Goal: Task Accomplishment & Management: Manage account settings

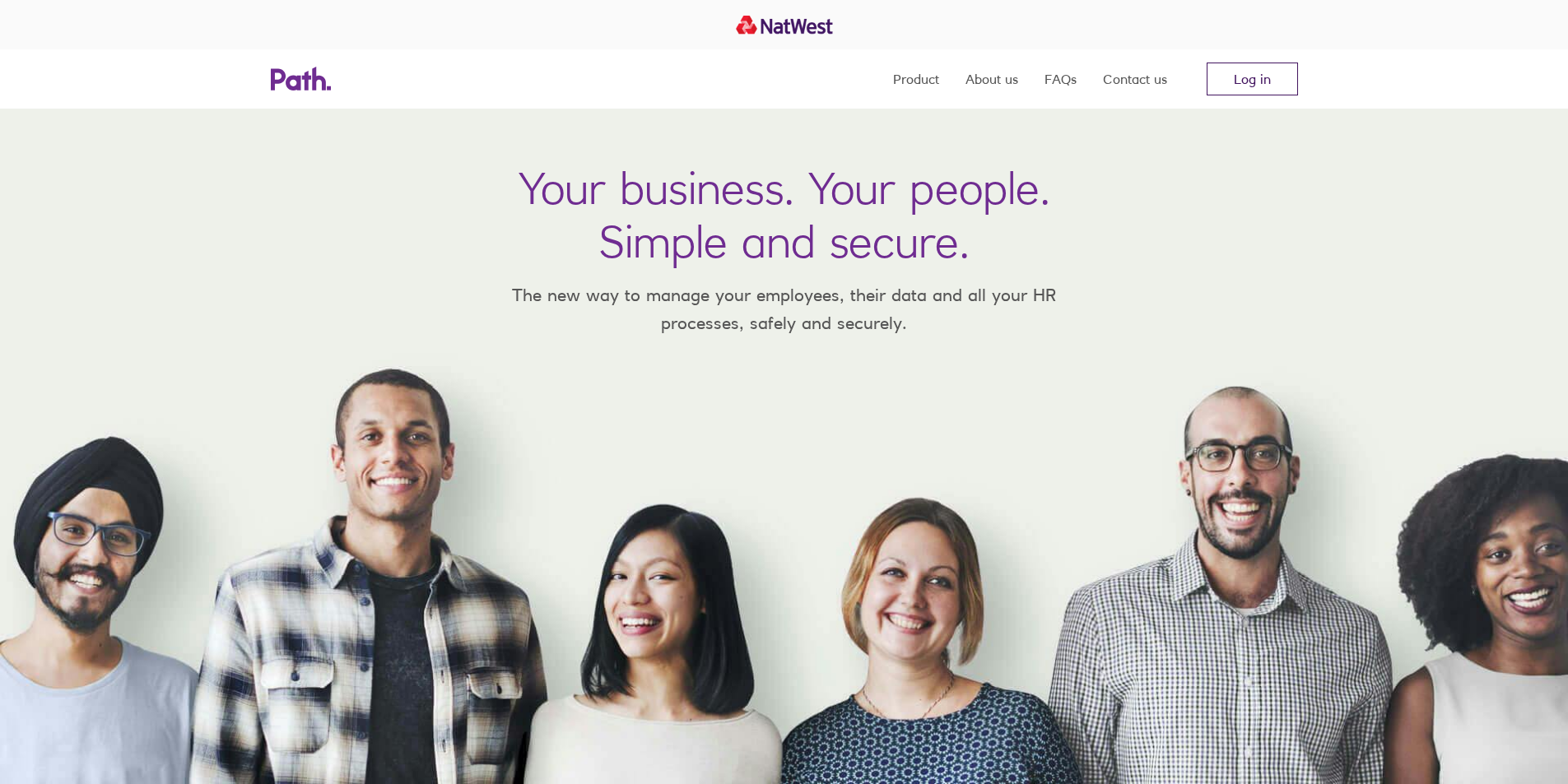
click at [1254, 78] on link "Log in" at bounding box center [1251, 78] width 91 height 33
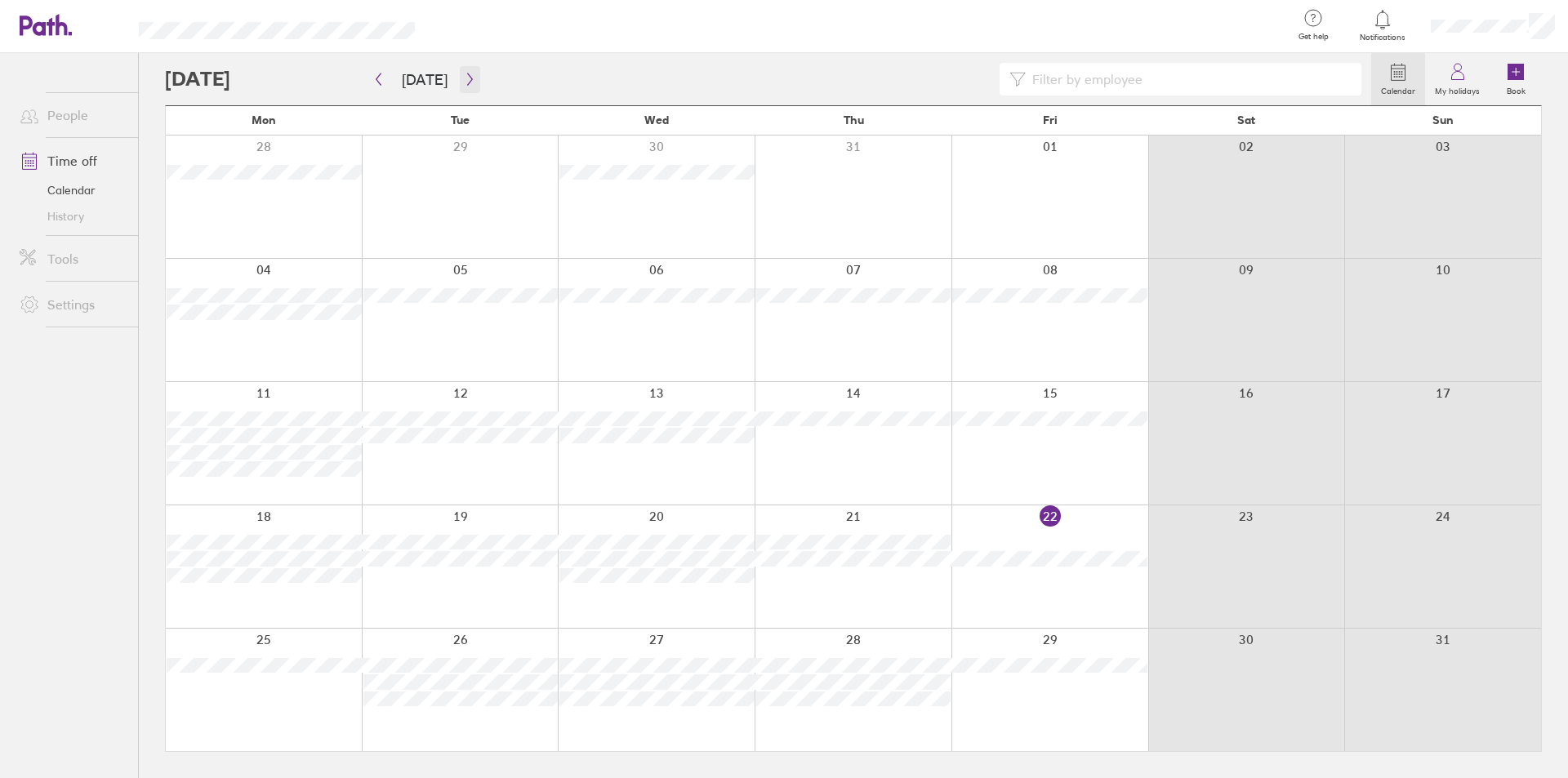
click at [461, 72] on button "button" at bounding box center [470, 80] width 20 height 27
click at [460, 70] on button "button" at bounding box center [470, 80] width 20 height 27
click at [464, 75] on icon "button" at bounding box center [470, 79] width 12 height 13
click at [461, 69] on button "button" at bounding box center [470, 80] width 20 height 27
click at [490, 71] on div at bounding box center [768, 79] width 1206 height 33
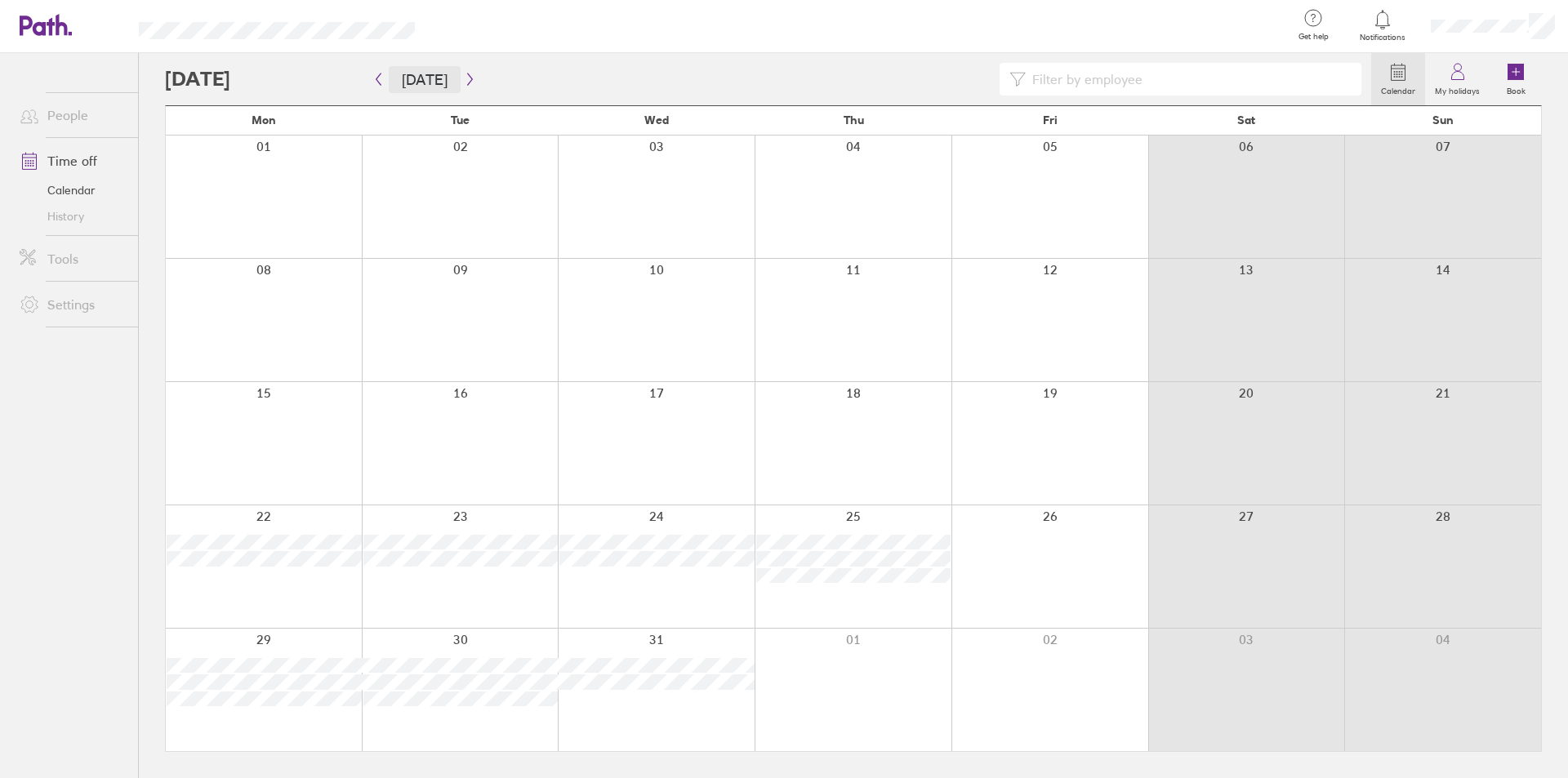
click at [404, 78] on button "[DATE]" at bounding box center [424, 80] width 72 height 27
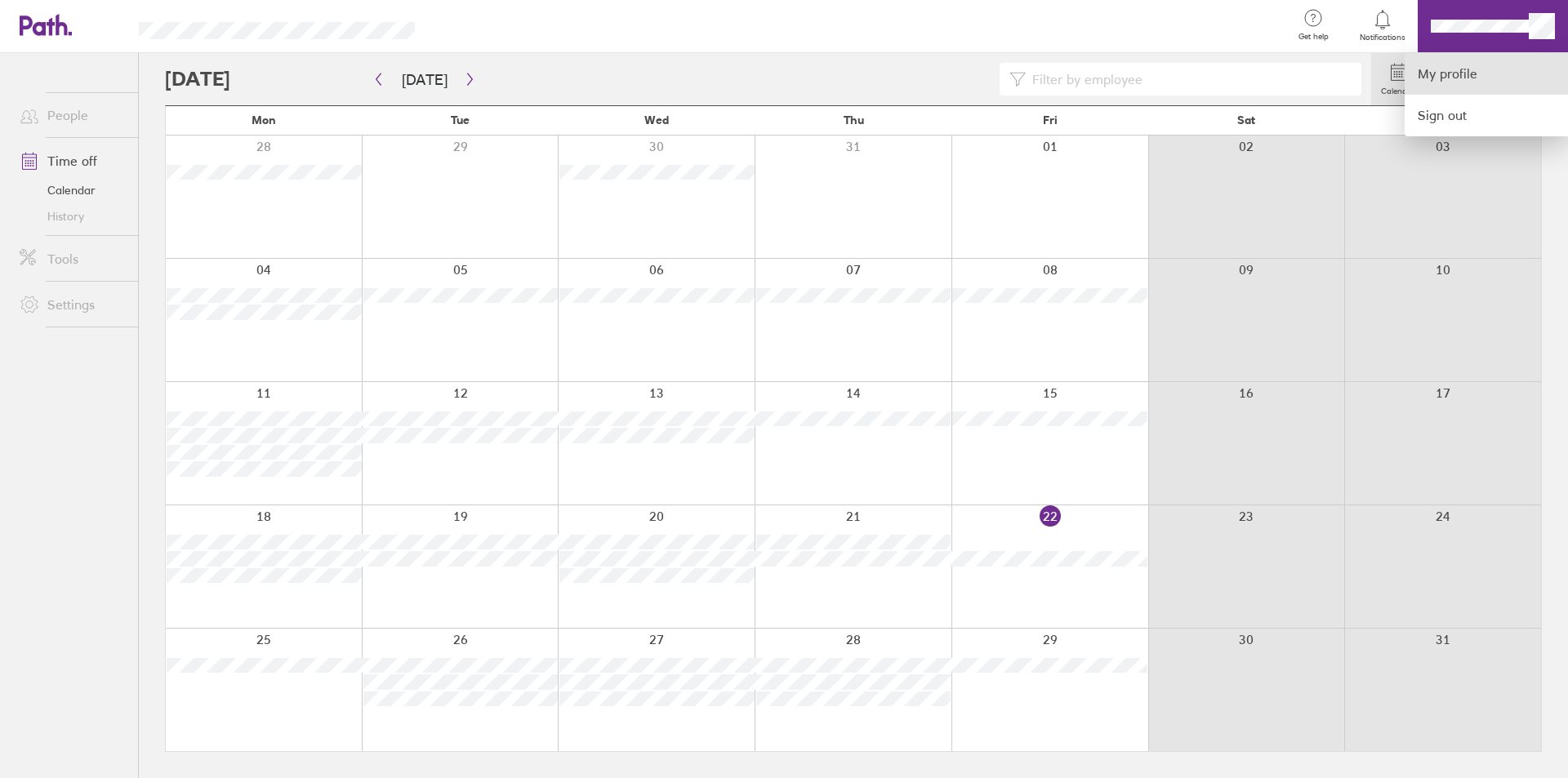
click at [1437, 70] on link "My profile" at bounding box center [1486, 74] width 163 height 41
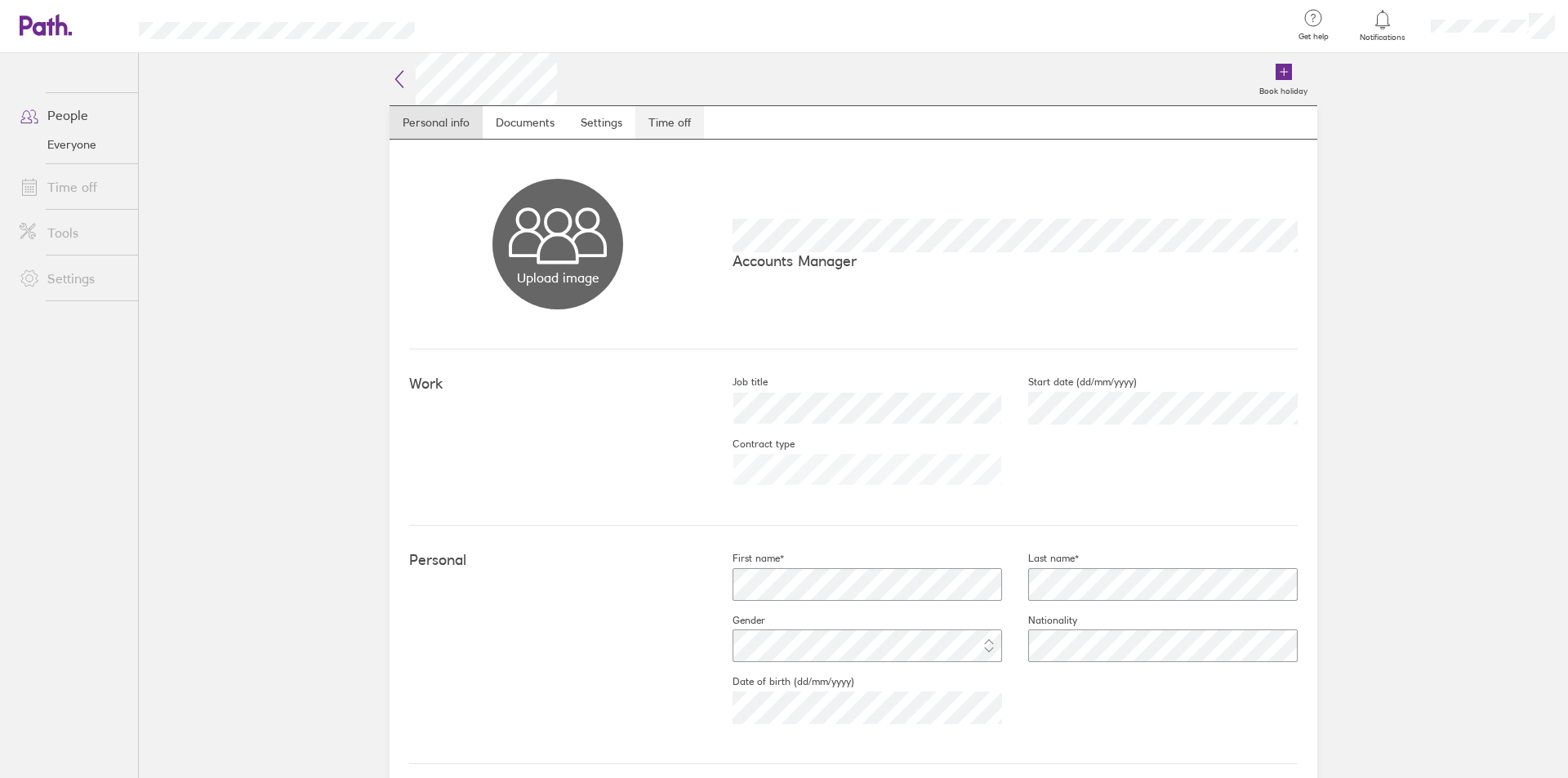
click at [671, 121] on link "Time off" at bounding box center [669, 122] width 69 height 33
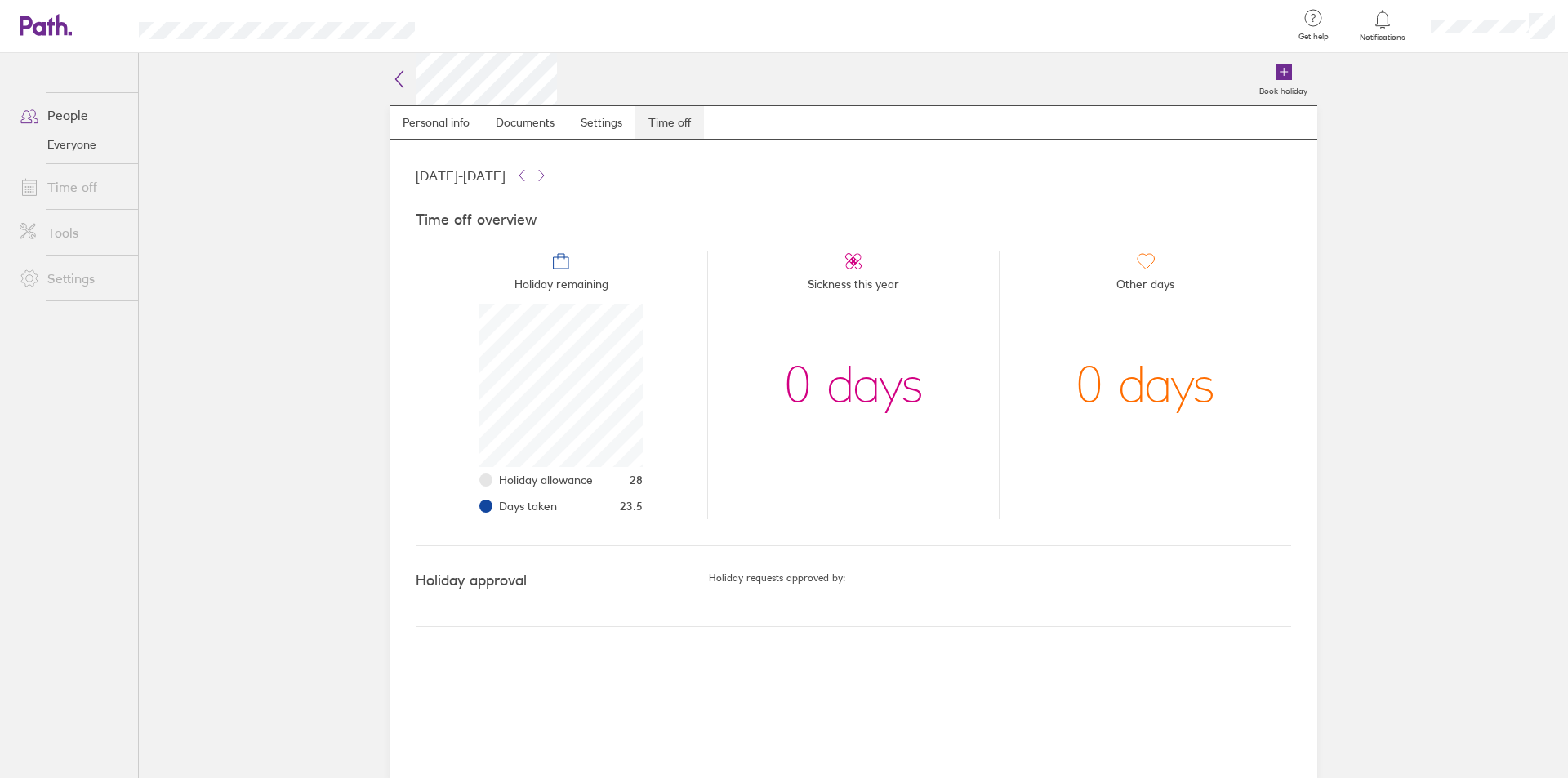
scroll to position [163, 163]
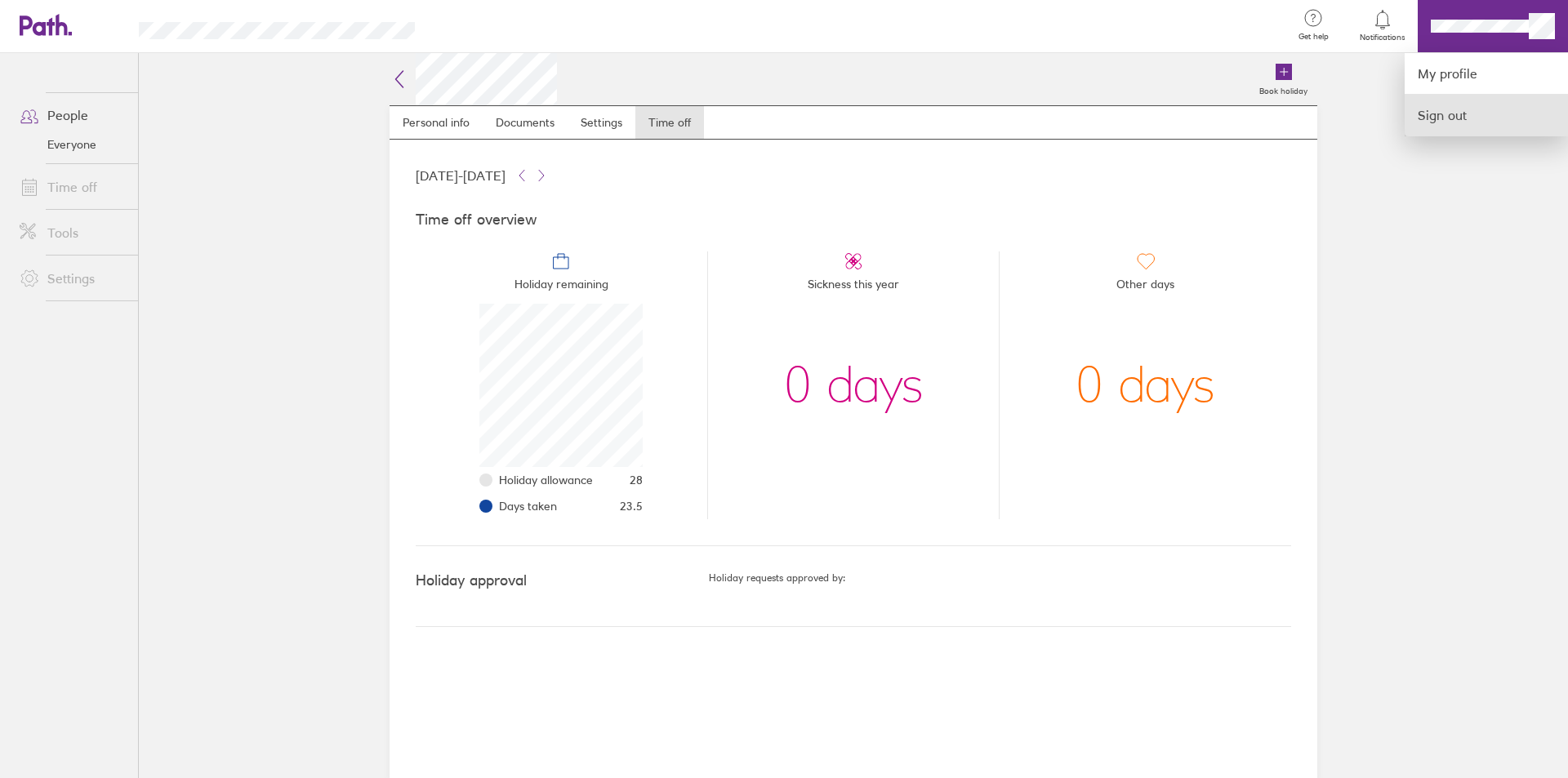
click at [1446, 109] on link "Sign out" at bounding box center [1486, 115] width 163 height 41
